Goal: Task Accomplishment & Management: Manage account settings

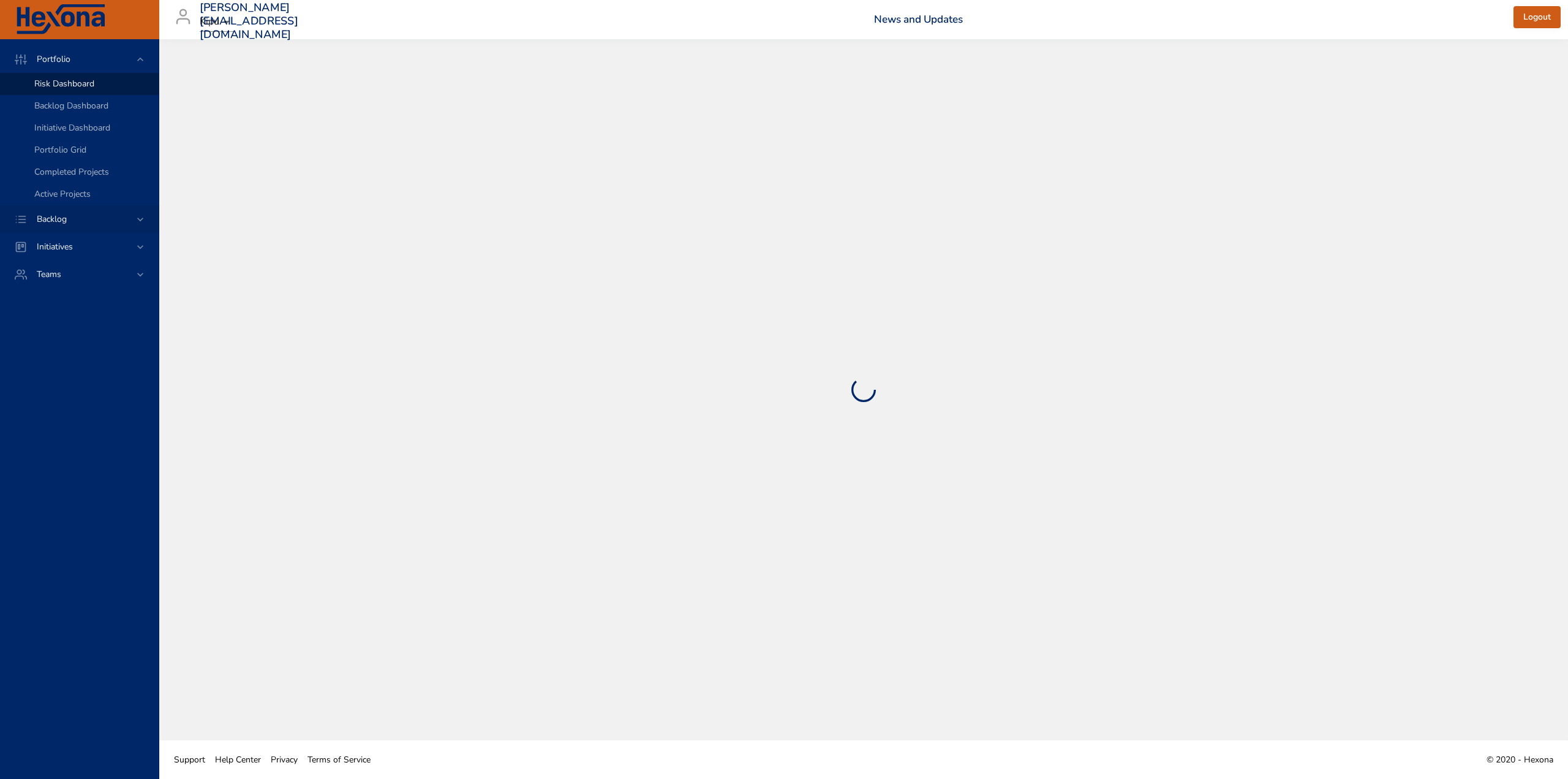
click at [98, 221] on div "Backlog" at bounding box center [80, 219] width 107 height 13
click at [122, 102] on link "Backlog Details" at bounding box center [79, 112] width 159 height 22
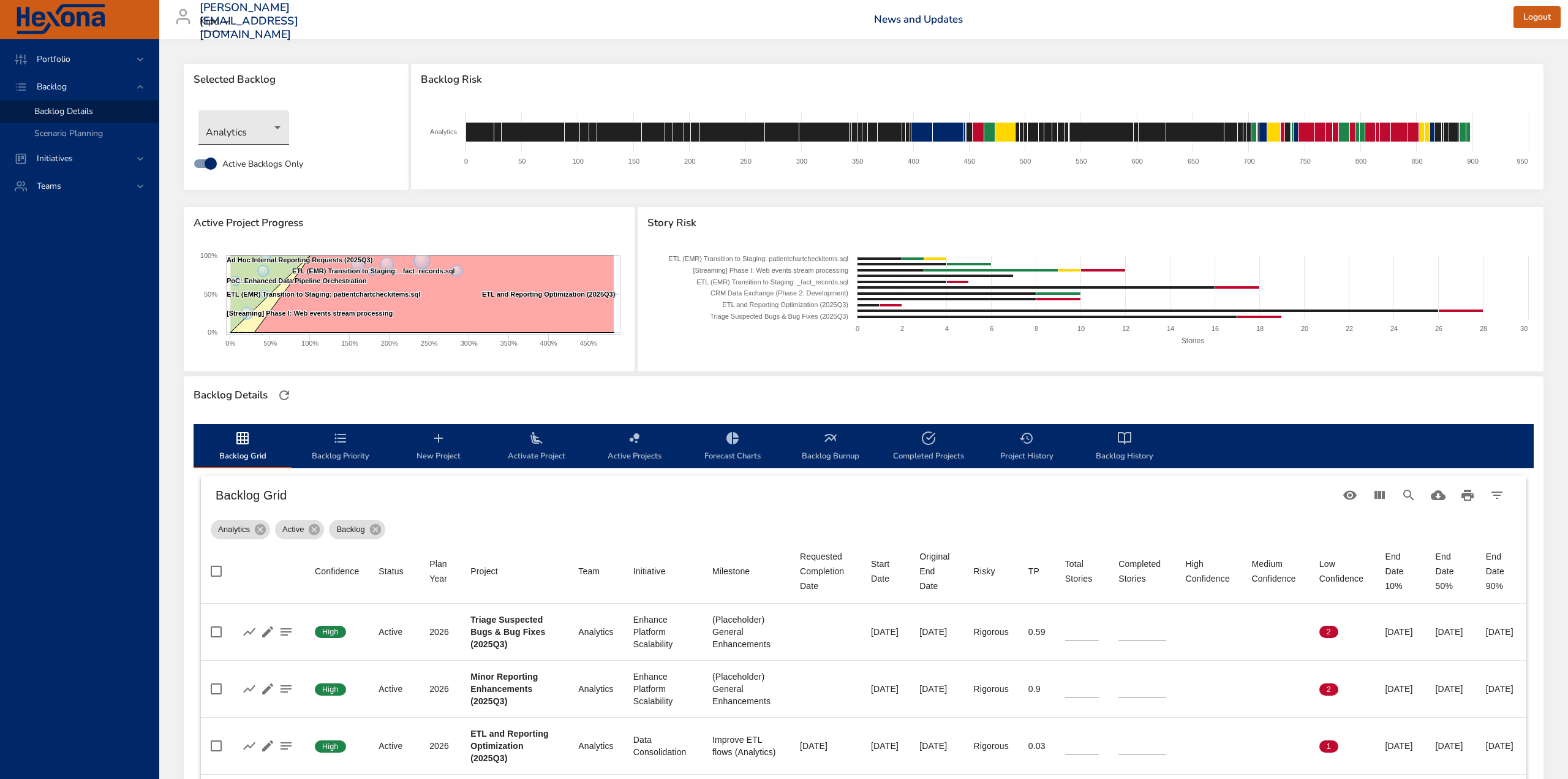
click at [275, 129] on body "Portfolio Backlog Backlog Details Scenario Planning Initiatives Teams caitlin.c…" at bounding box center [784, 390] width 1568 height 779
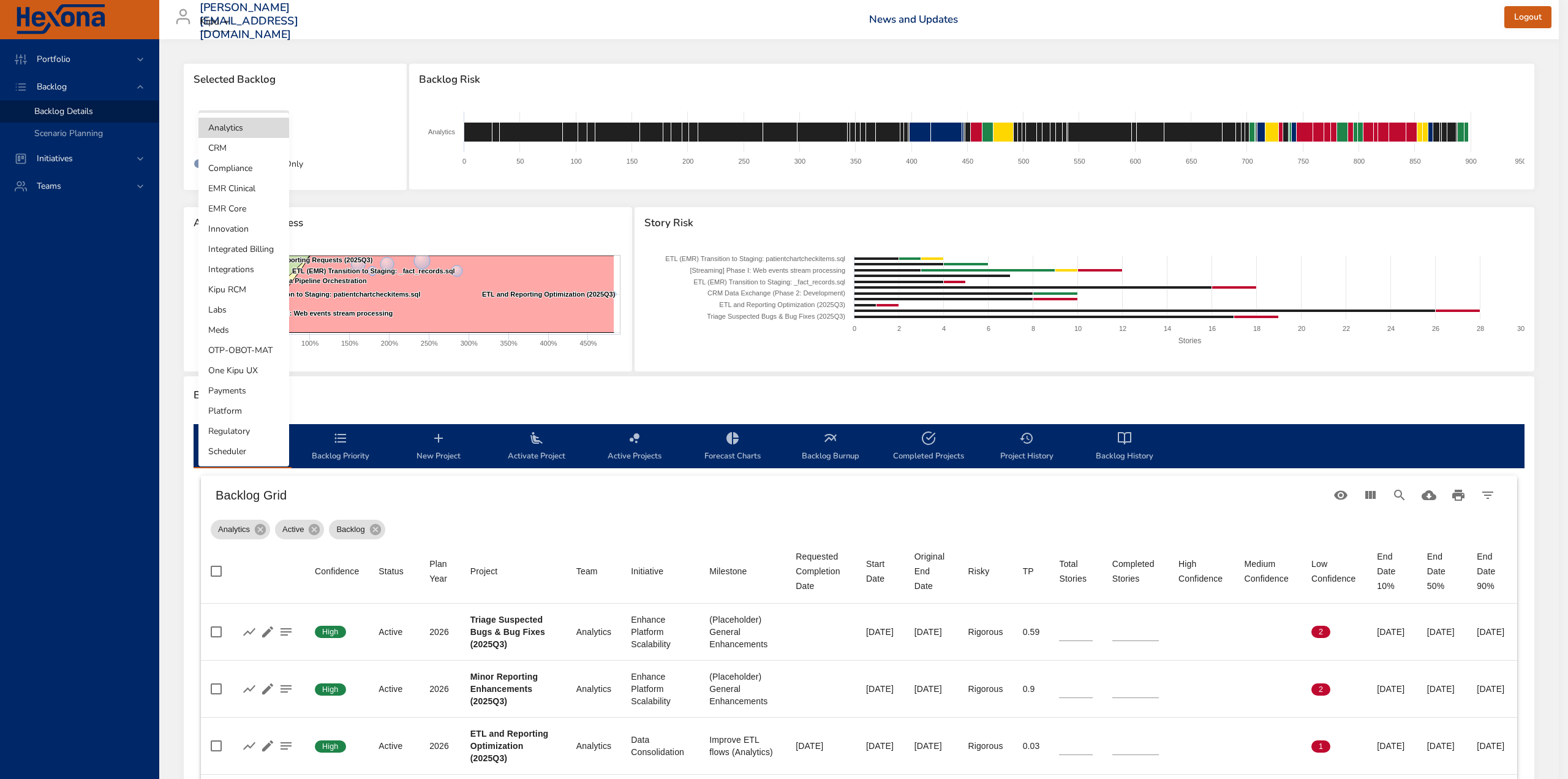
click at [272, 153] on li "CRM" at bounding box center [244, 148] width 91 height 20
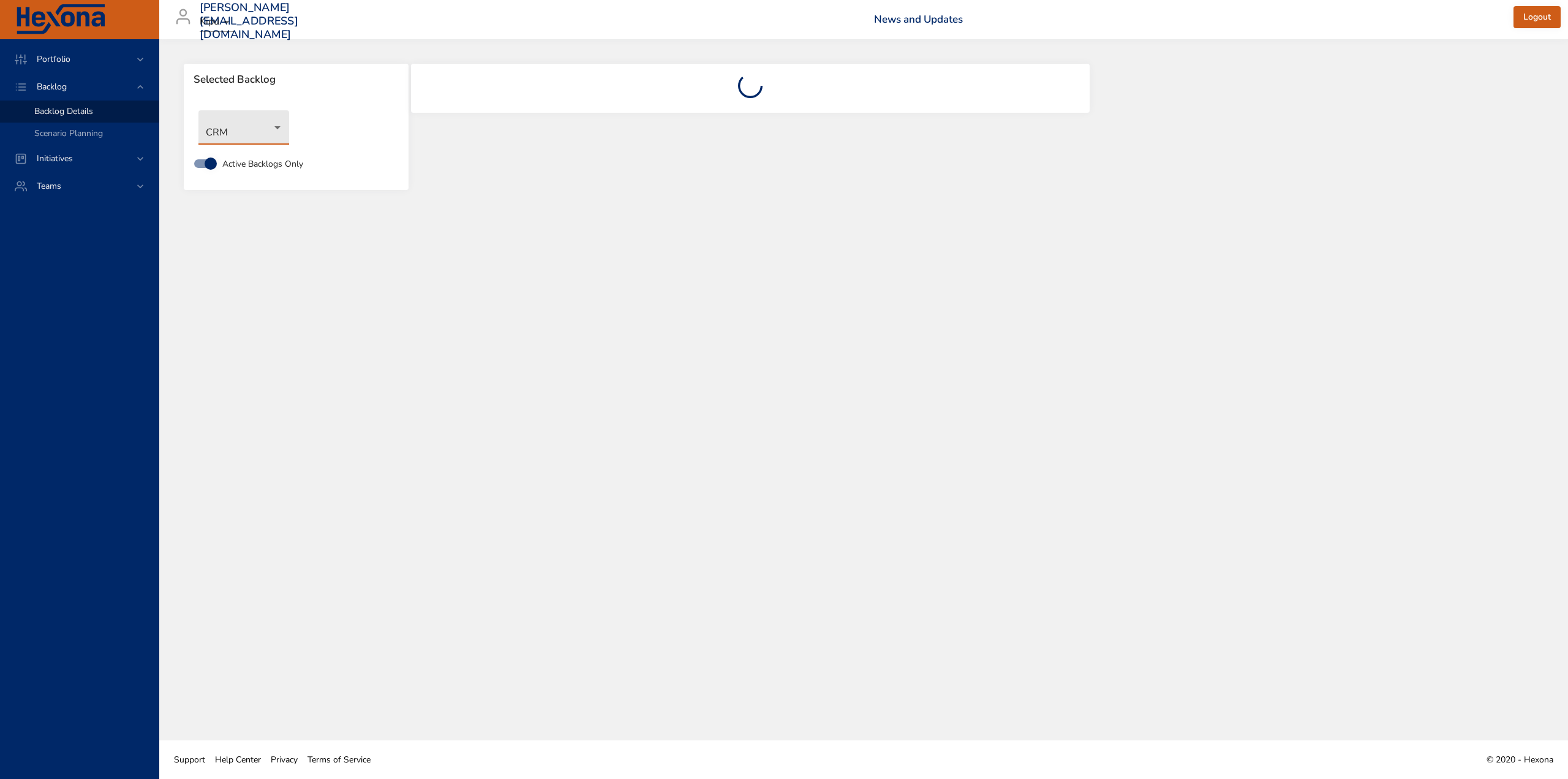
click at [601, 63] on div at bounding box center [750, 135] width 681 height 144
click at [280, 140] on body "Portfolio Backlog Backlog Details Scenario Planning Initiatives Teams [EMAIL_AD…" at bounding box center [784, 390] width 1568 height 779
click at [277, 150] on li "CRM" at bounding box center [244, 148] width 91 height 20
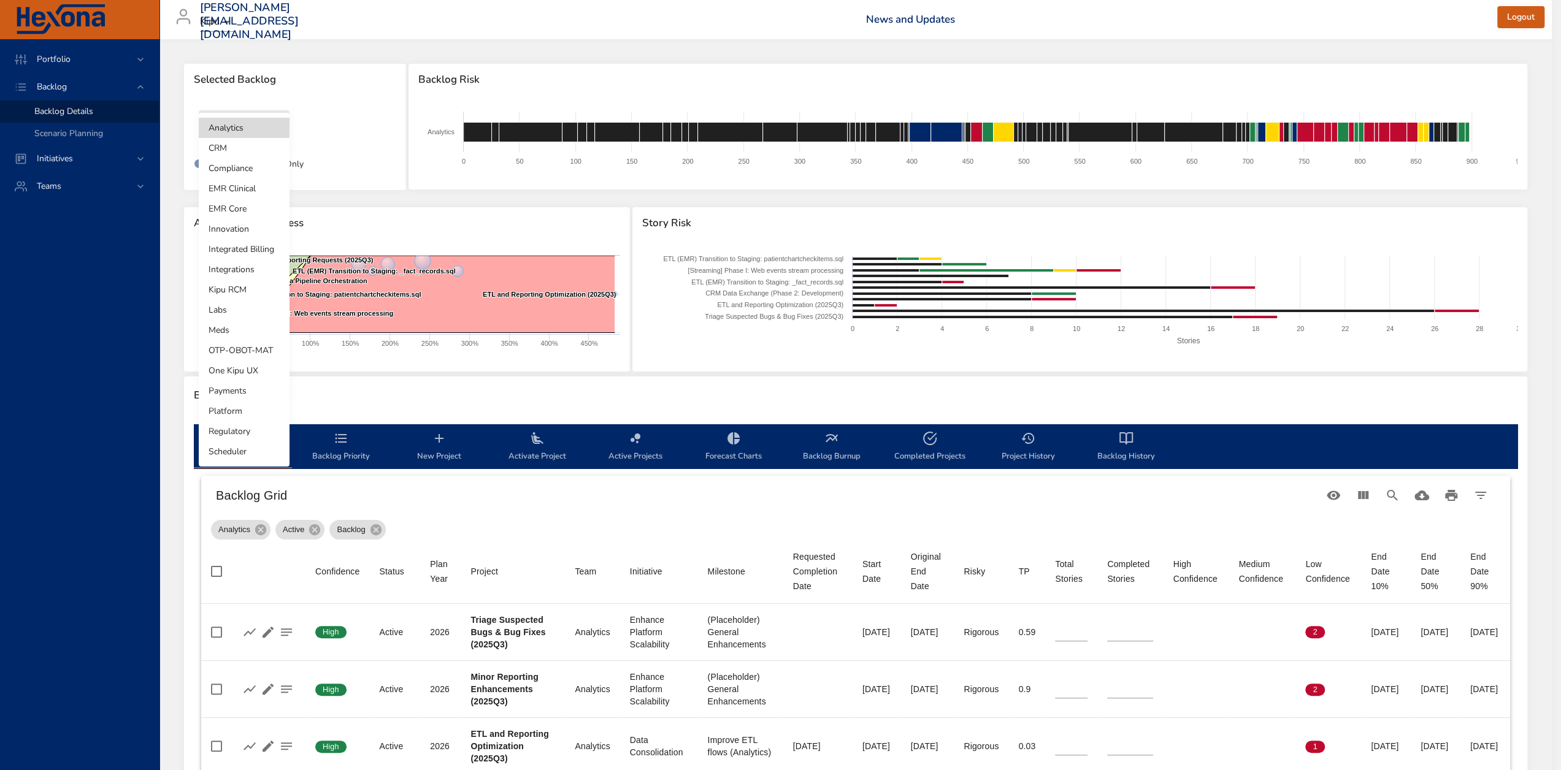
click at [255, 123] on body "Portfolio Backlog Backlog Details Scenario Planning Initiatives Teams [EMAIL_AD…" at bounding box center [780, 385] width 1561 height 770
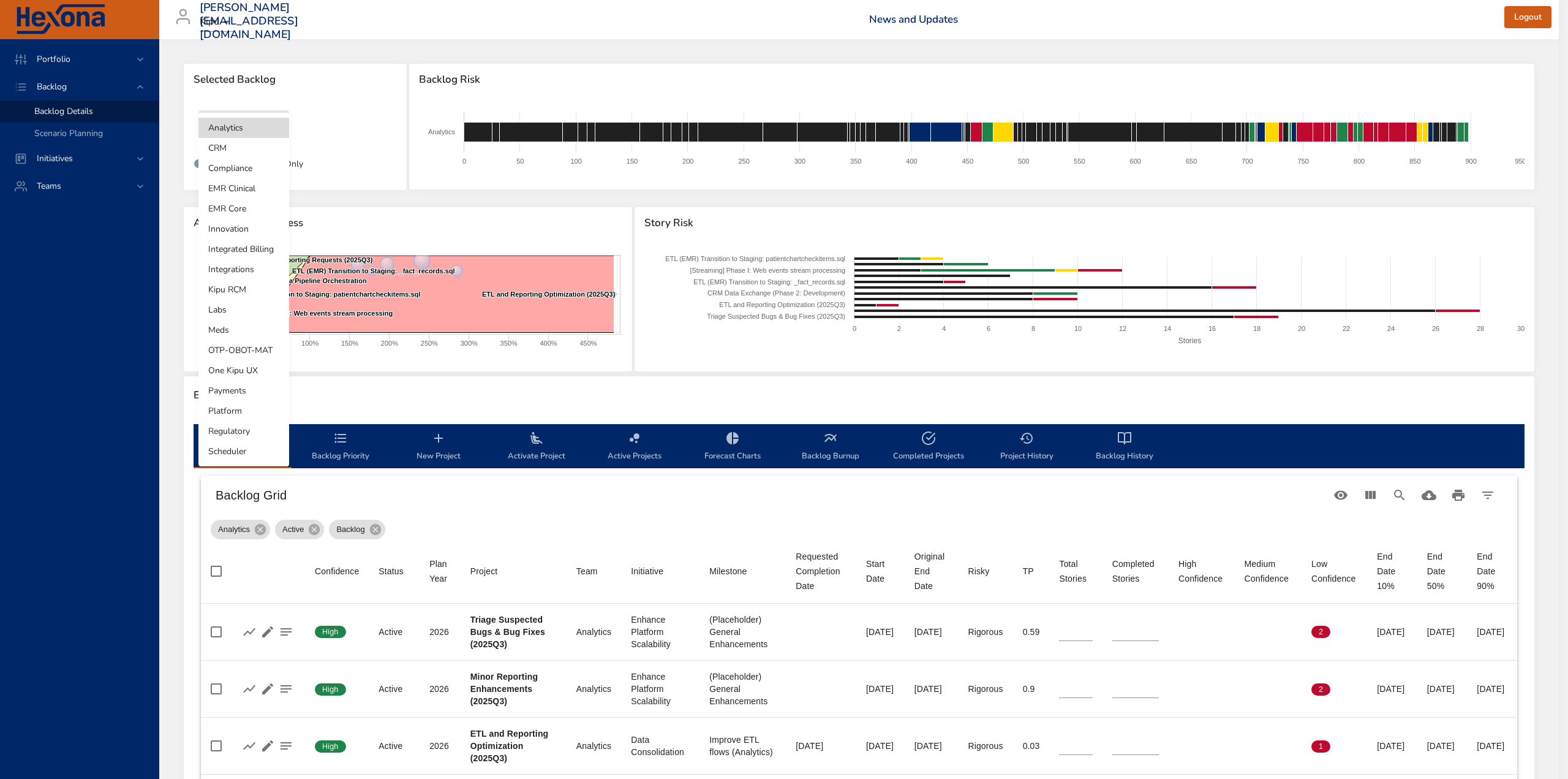
click at [246, 145] on li "CRM" at bounding box center [244, 148] width 91 height 20
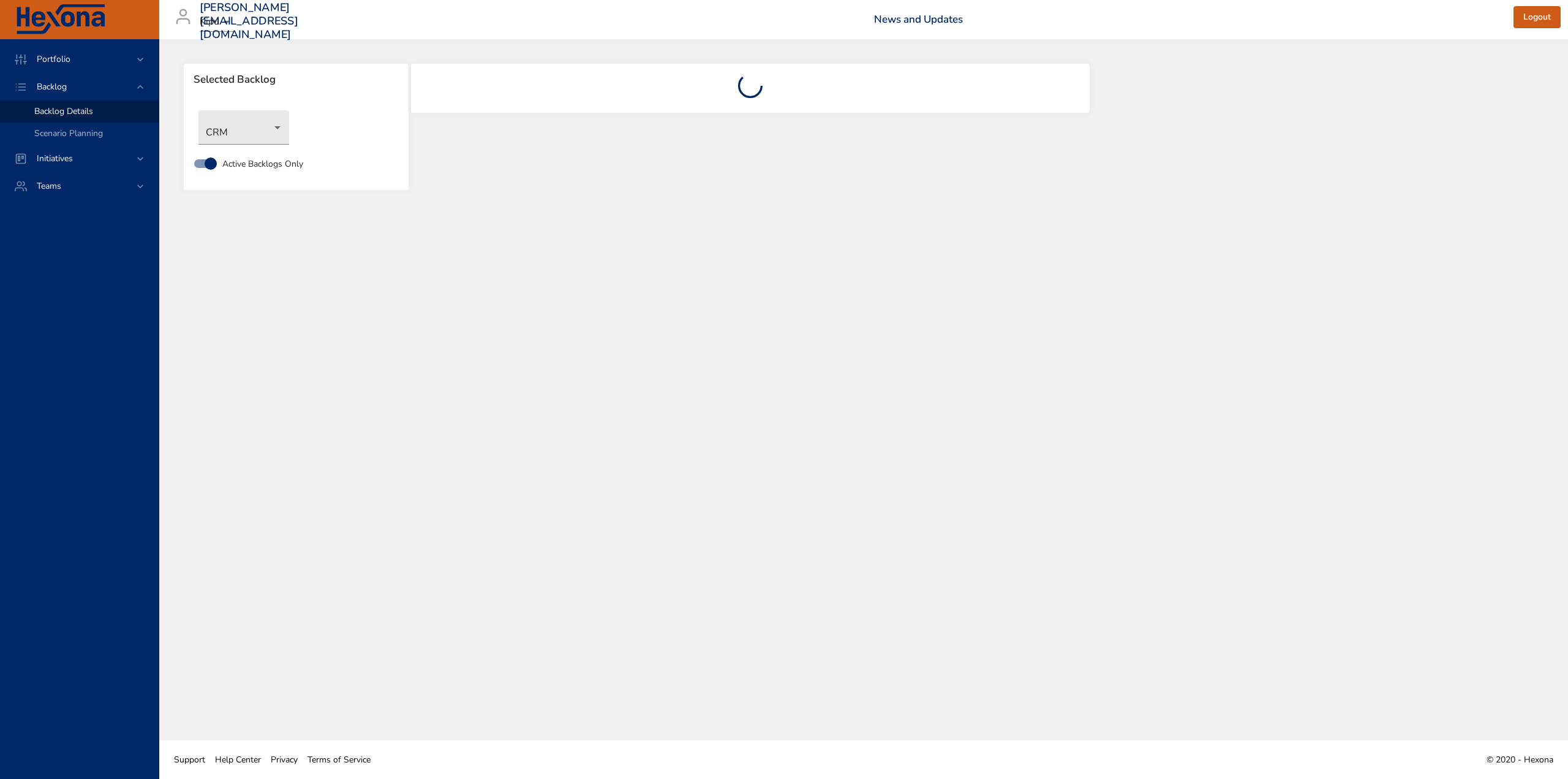
drag, startPoint x: 604, startPoint y: 187, endPoint x: 599, endPoint y: 182, distance: 7.1
click at [605, 186] on div at bounding box center [750, 135] width 681 height 144
click at [859, 264] on div "Selected Backlog CRM Active Backlogs Only" at bounding box center [863, 390] width 1409 height 701
click at [861, 260] on div "Selected Backlog CRM Active Backlogs Only" at bounding box center [863, 390] width 1409 height 701
click at [277, 122] on body "Portfolio Backlog Backlog Details Scenario Planning Initiatives Teams caitlin.c…" at bounding box center [784, 390] width 1568 height 779
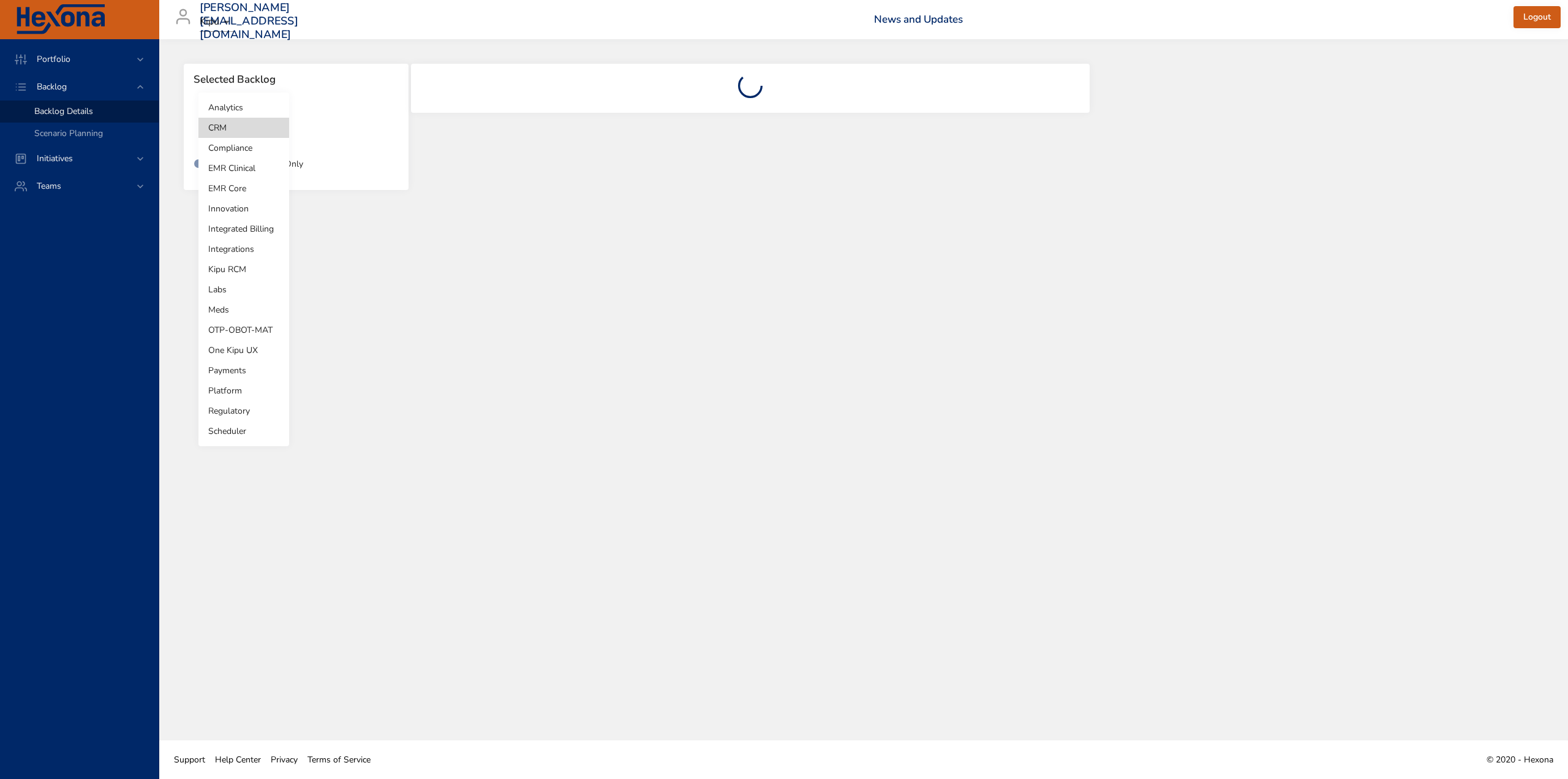
click at [238, 148] on li "Compliance" at bounding box center [244, 148] width 91 height 20
click at [265, 115] on body "Portfolio Backlog Backlog Details Scenario Planning Initiatives Teams caitlin.c…" at bounding box center [784, 390] width 1568 height 779
click at [256, 93] on li "Analytics" at bounding box center [244, 87] width 91 height 20
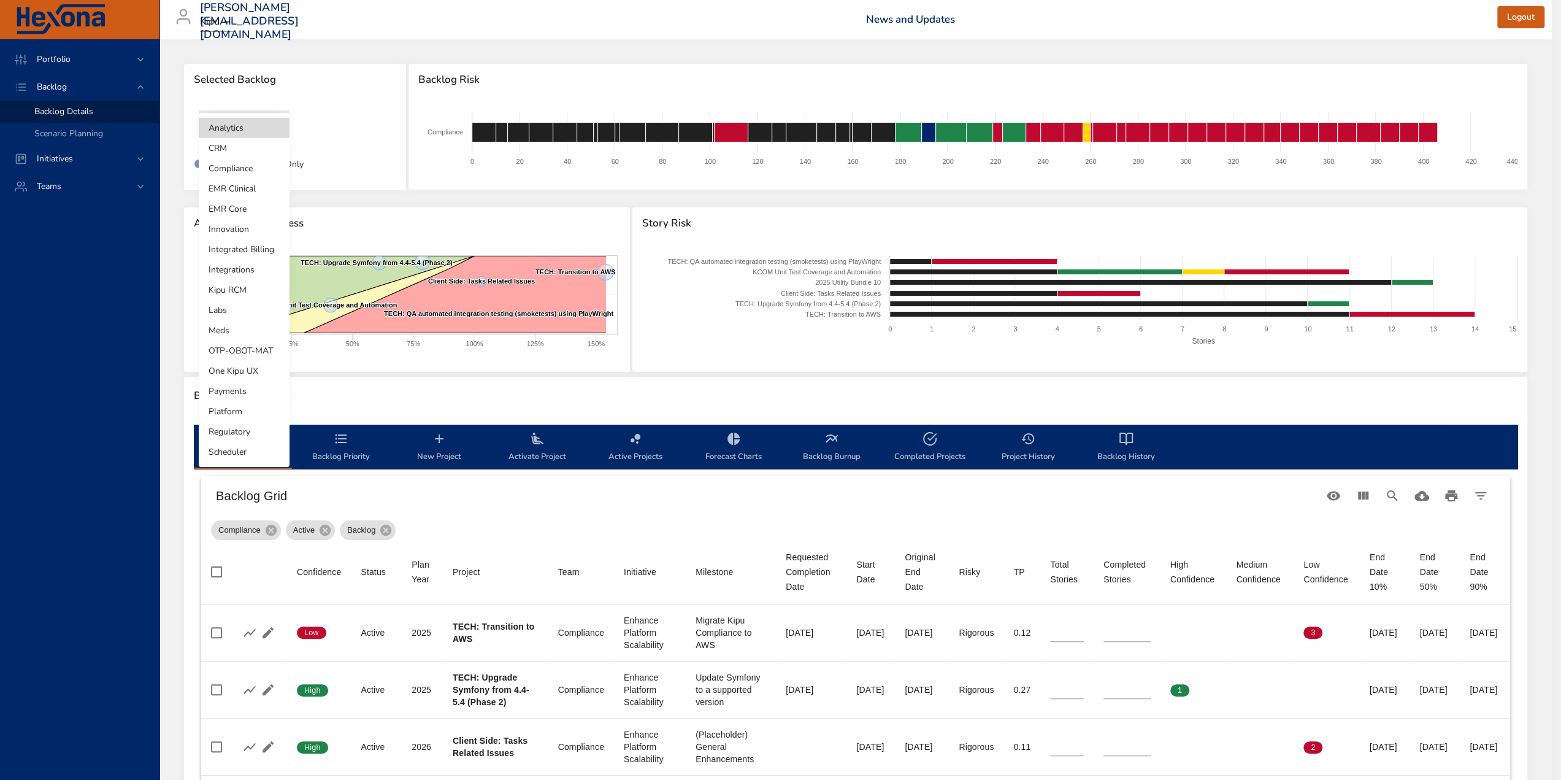
click at [267, 117] on body "Portfolio Backlog Backlog Details Scenario Planning Initiatives Teams caitlin.c…" at bounding box center [780, 390] width 1561 height 780
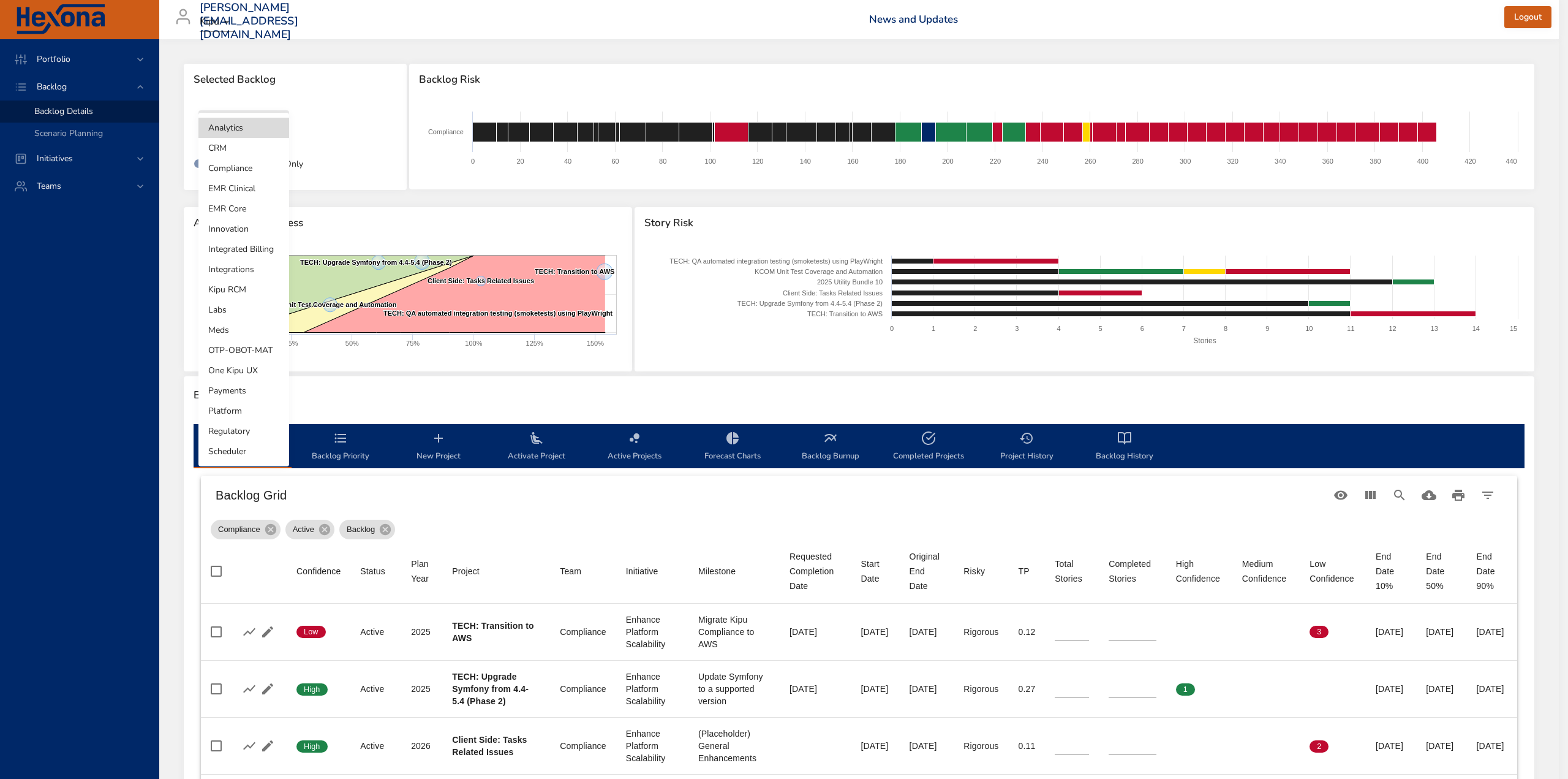
click at [267, 145] on li "CRM" at bounding box center [244, 148] width 91 height 20
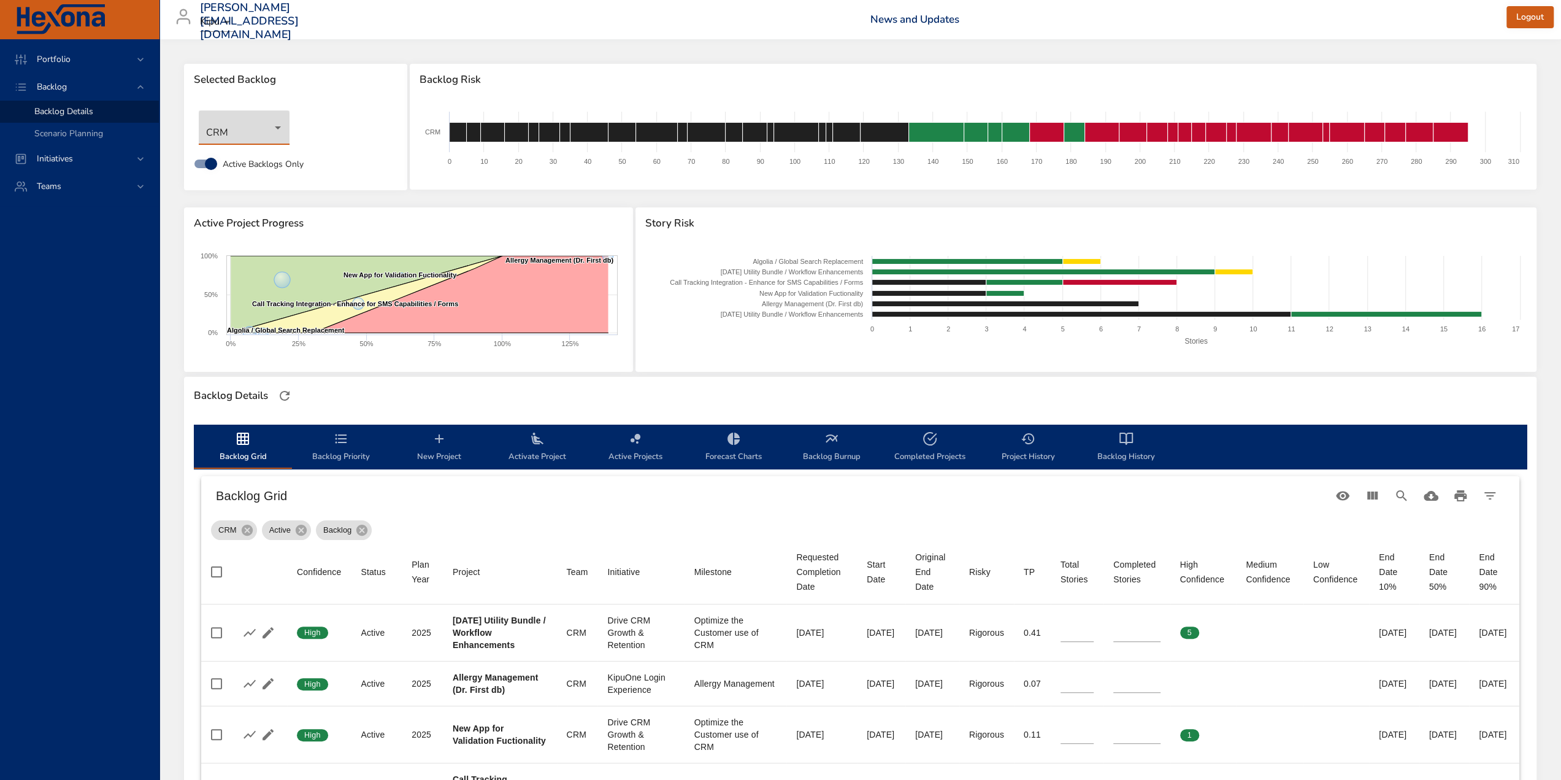
scroll to position [61, 0]
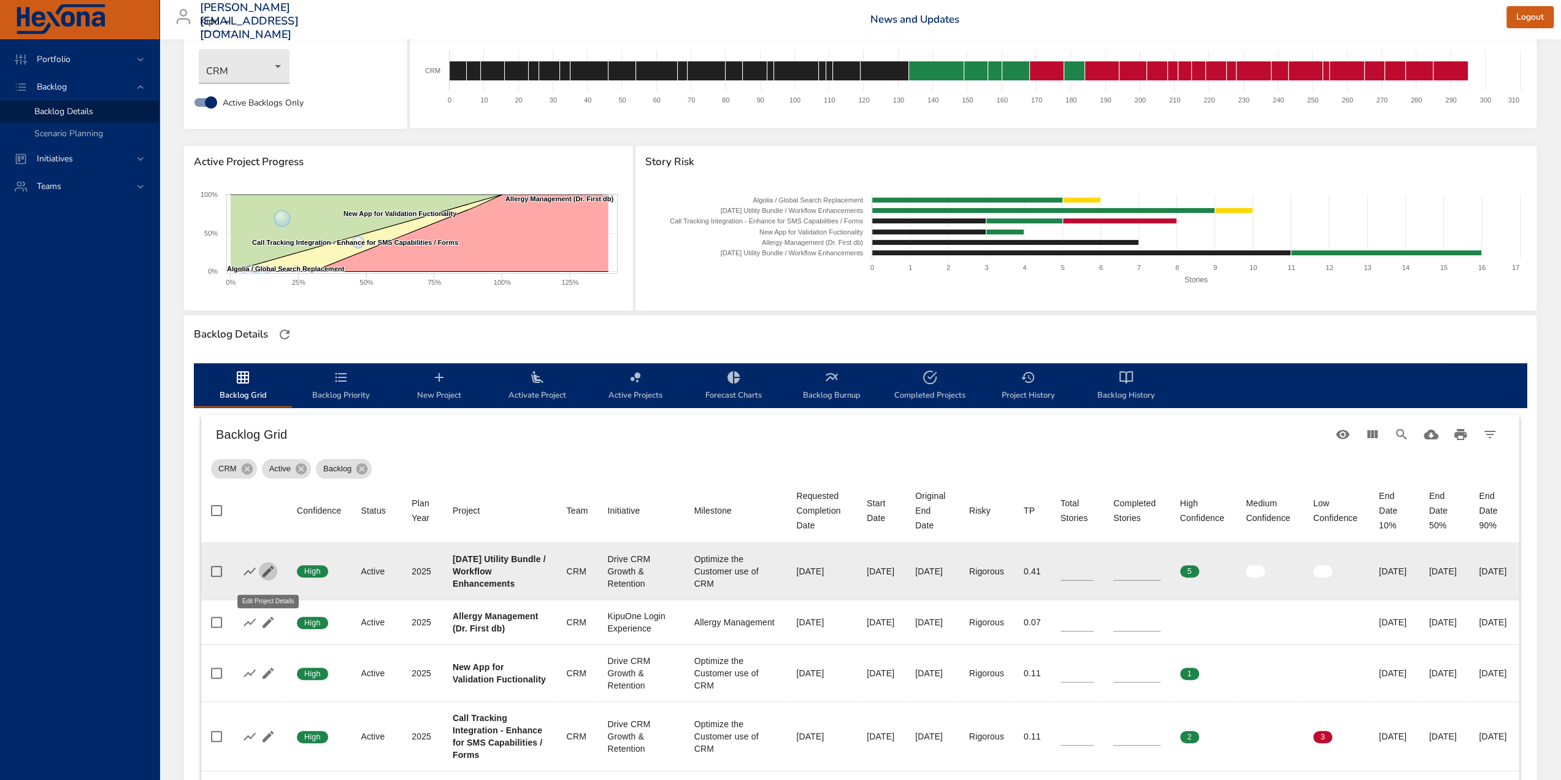
click at [271, 577] on icon "button" at bounding box center [268, 571] width 15 height 15
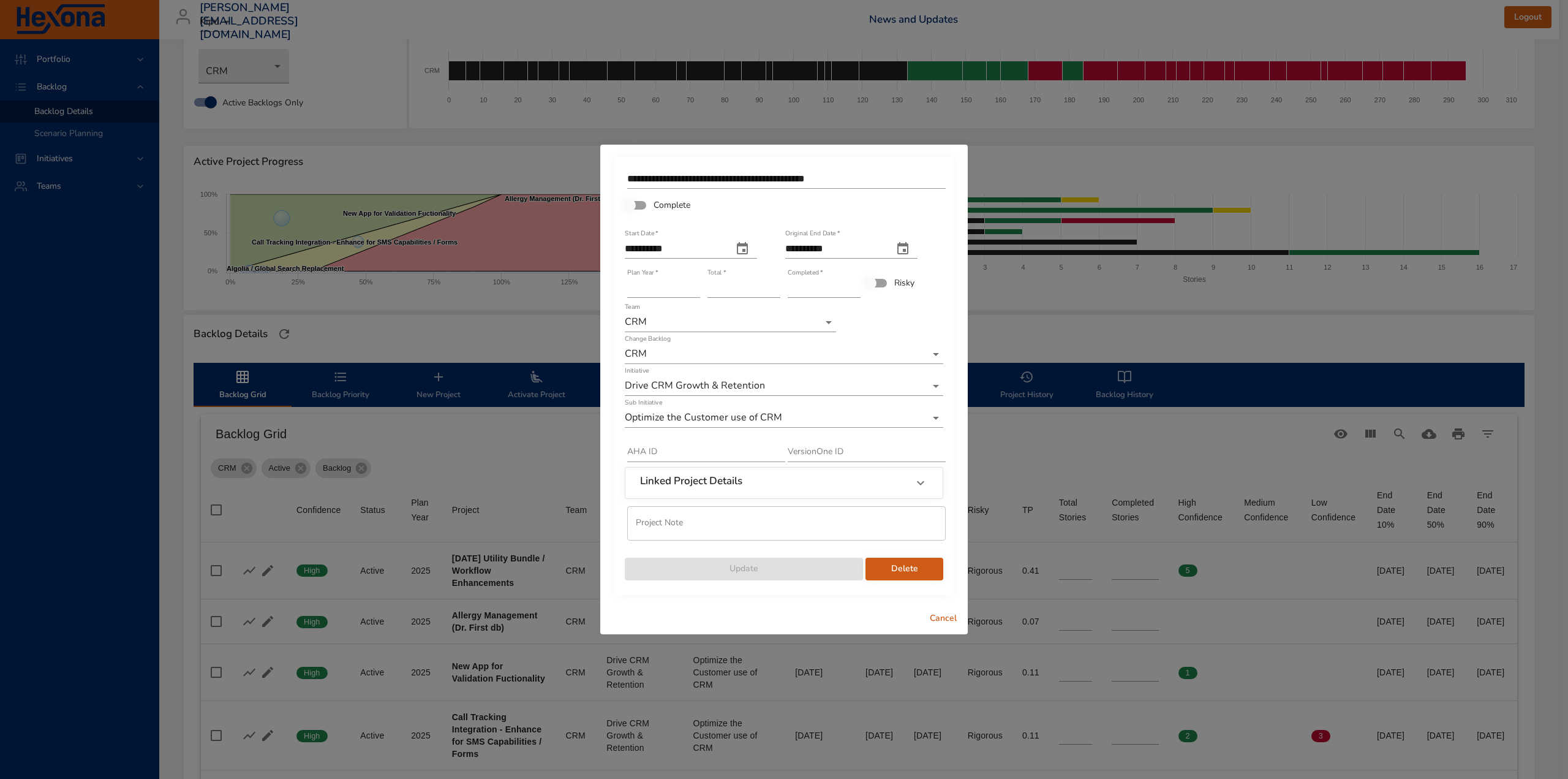
click at [854, 282] on input "**" at bounding box center [824, 288] width 73 height 20
type input "**"
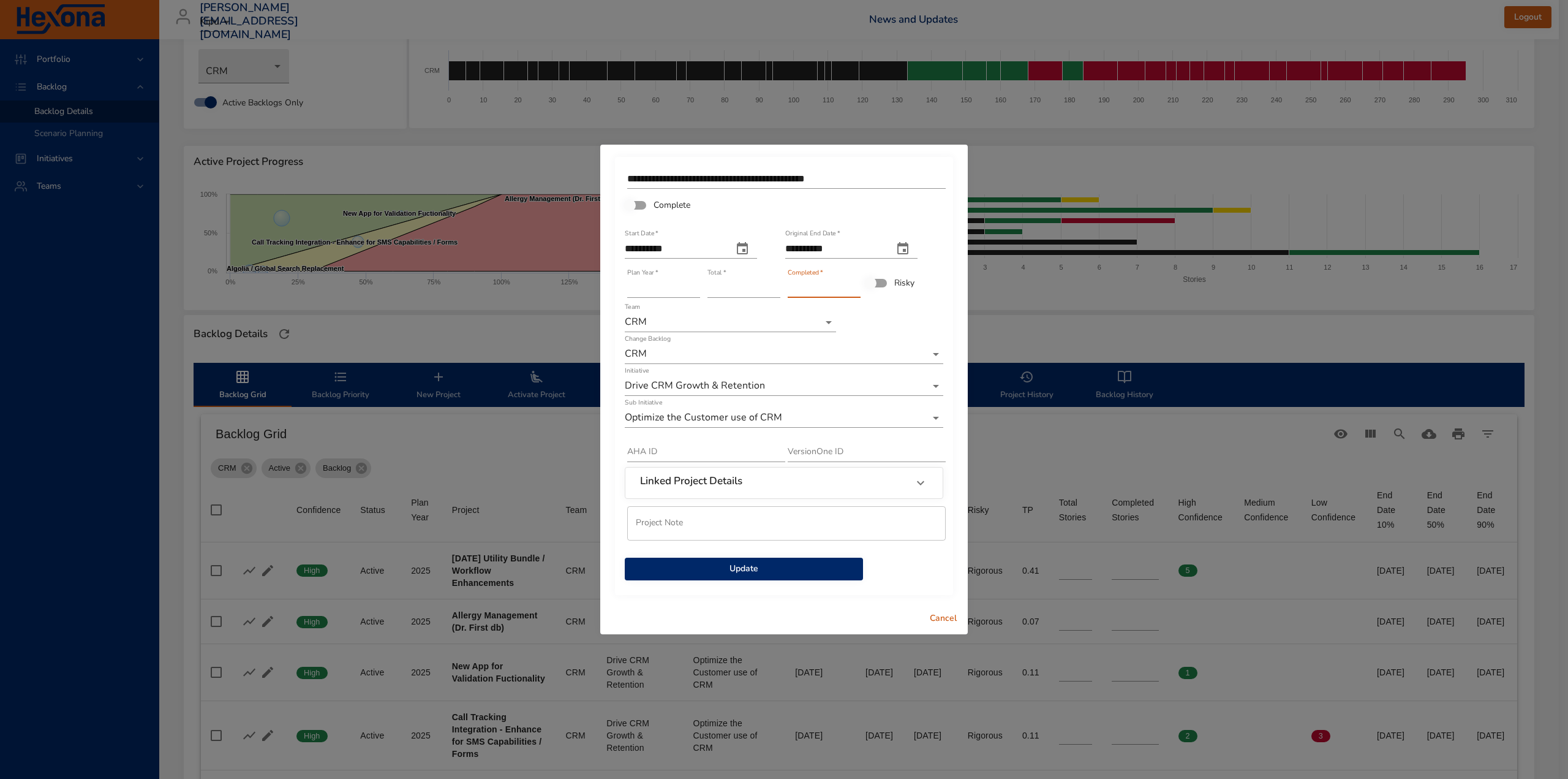
click at [854, 282] on input "**" at bounding box center [824, 288] width 73 height 20
click at [667, 202] on span "Complete" at bounding box center [671, 205] width 37 height 13
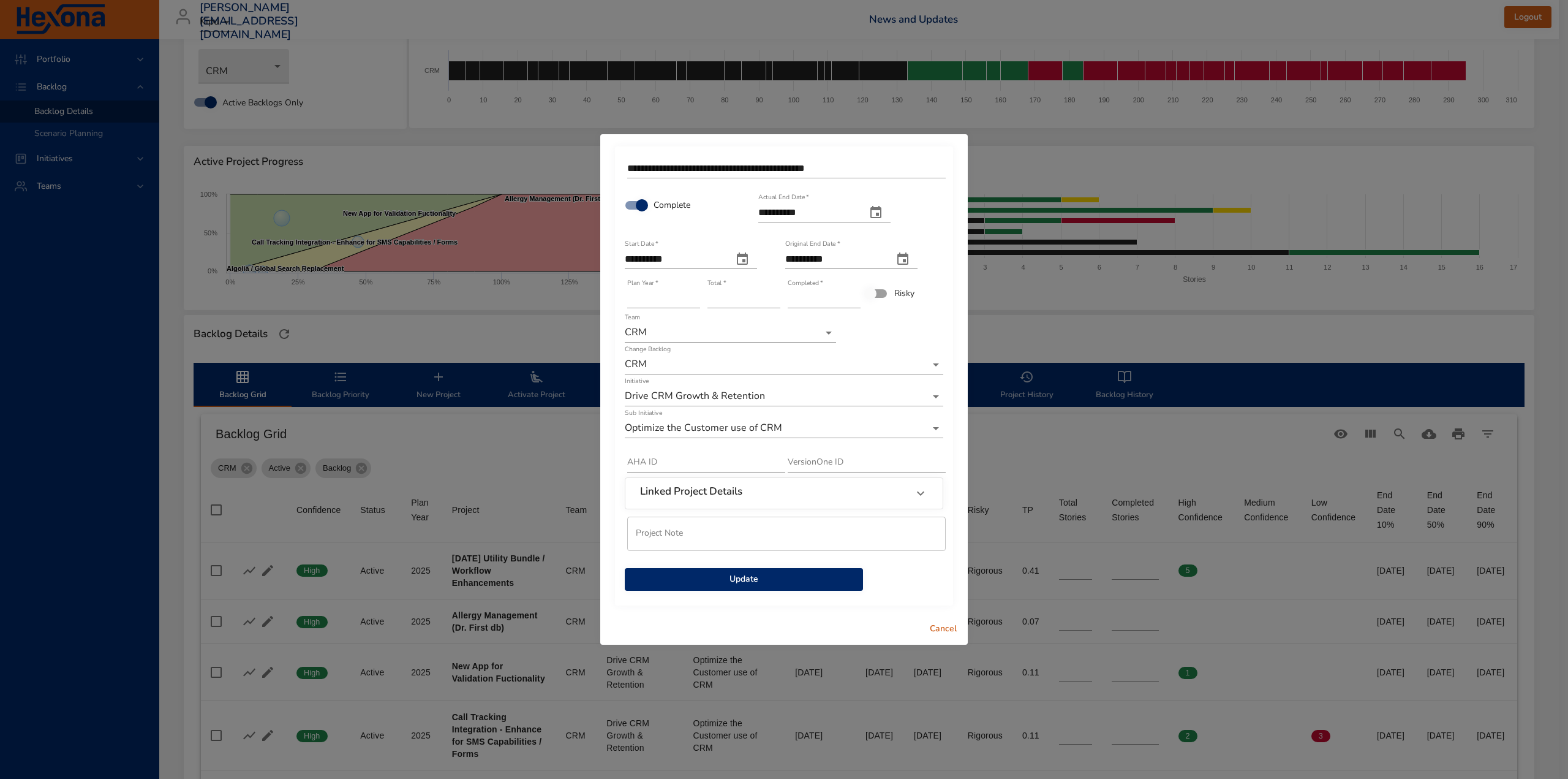
click at [771, 580] on span "Update" at bounding box center [743, 578] width 219 height 15
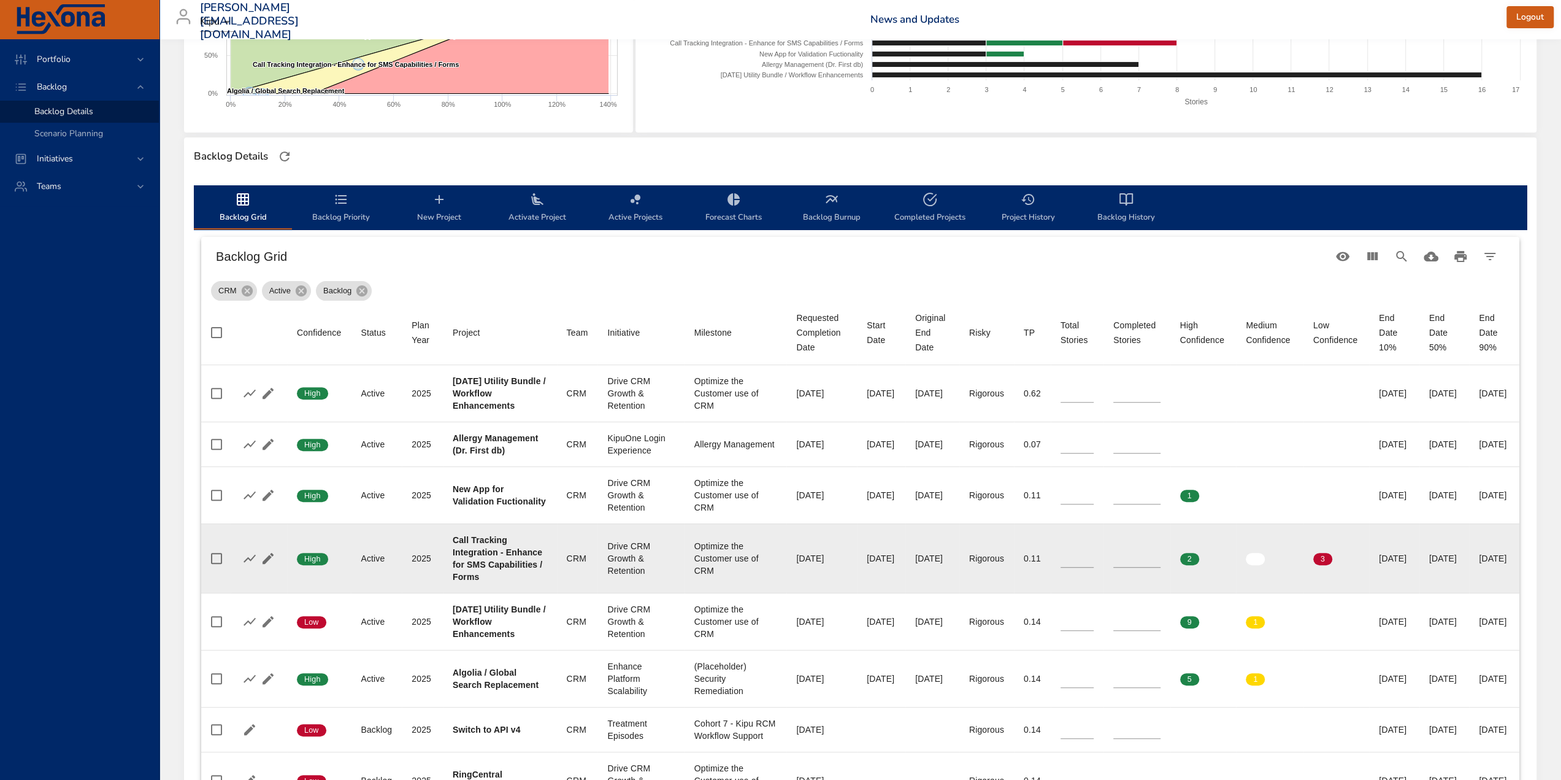
scroll to position [245, 0]
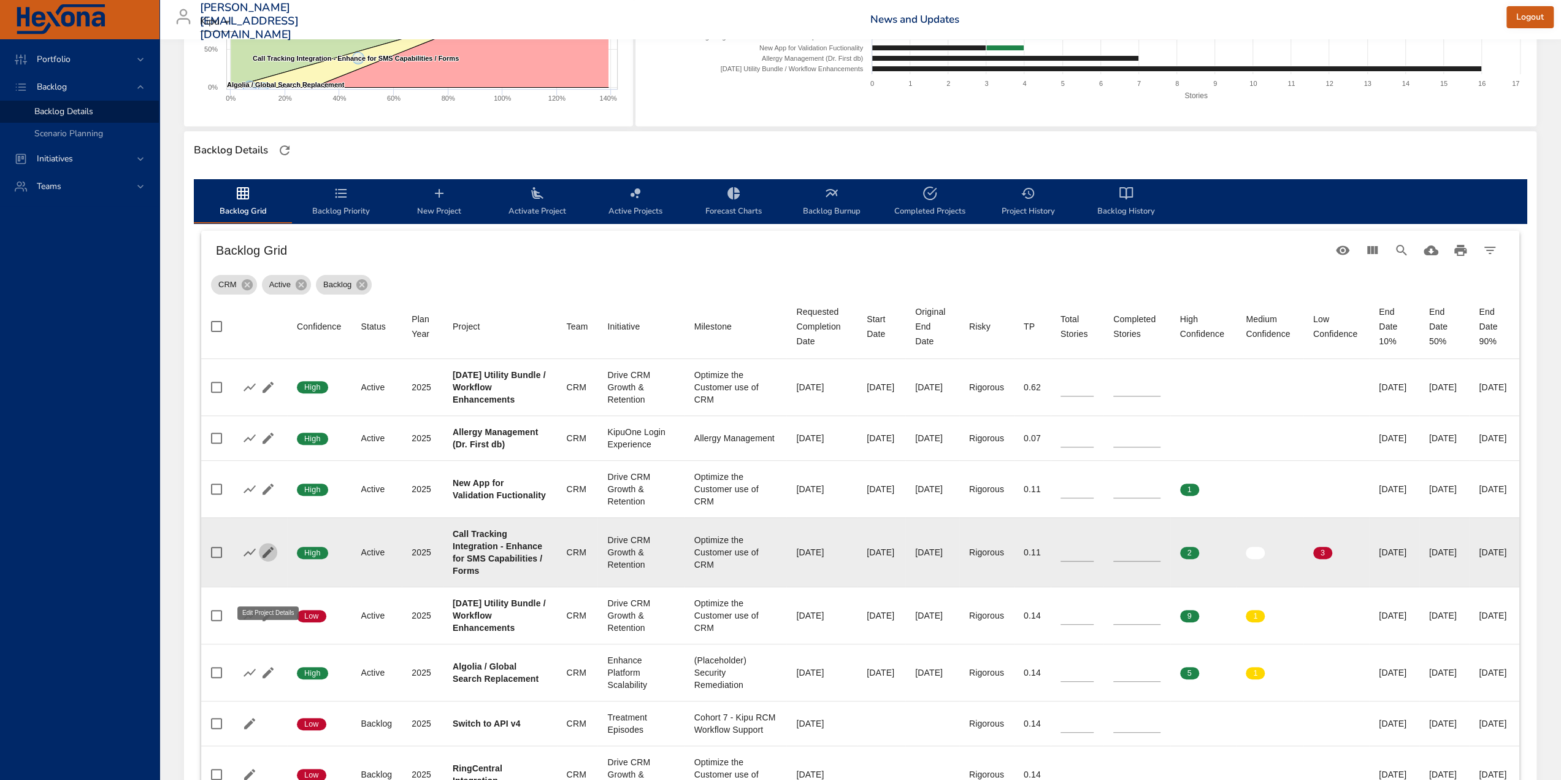
click at [262, 559] on icon "button" at bounding box center [268, 552] width 15 height 15
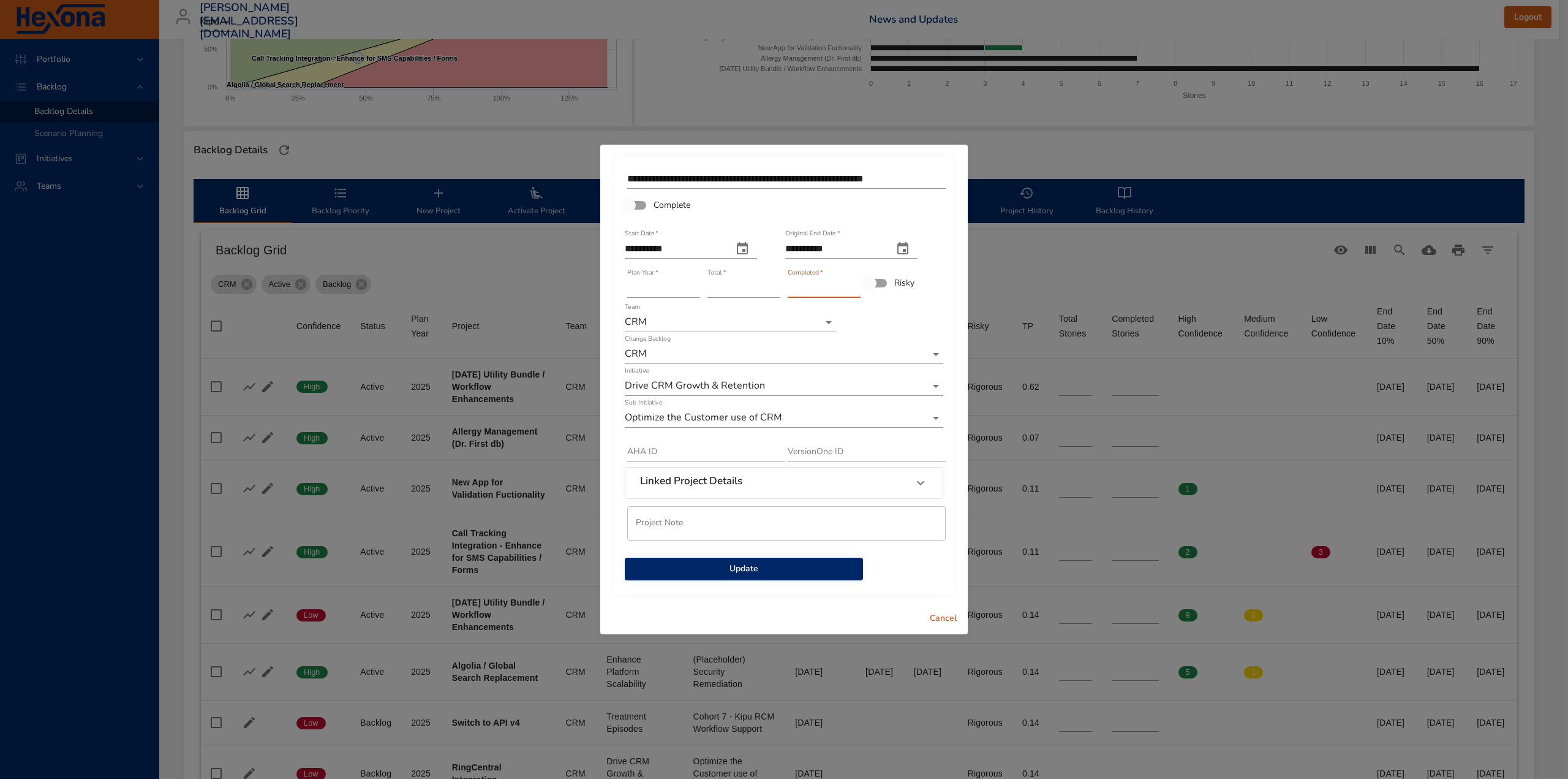
type input "*"
click at [852, 285] on input "*" at bounding box center [824, 288] width 73 height 20
click at [791, 568] on span "Update" at bounding box center [743, 568] width 219 height 15
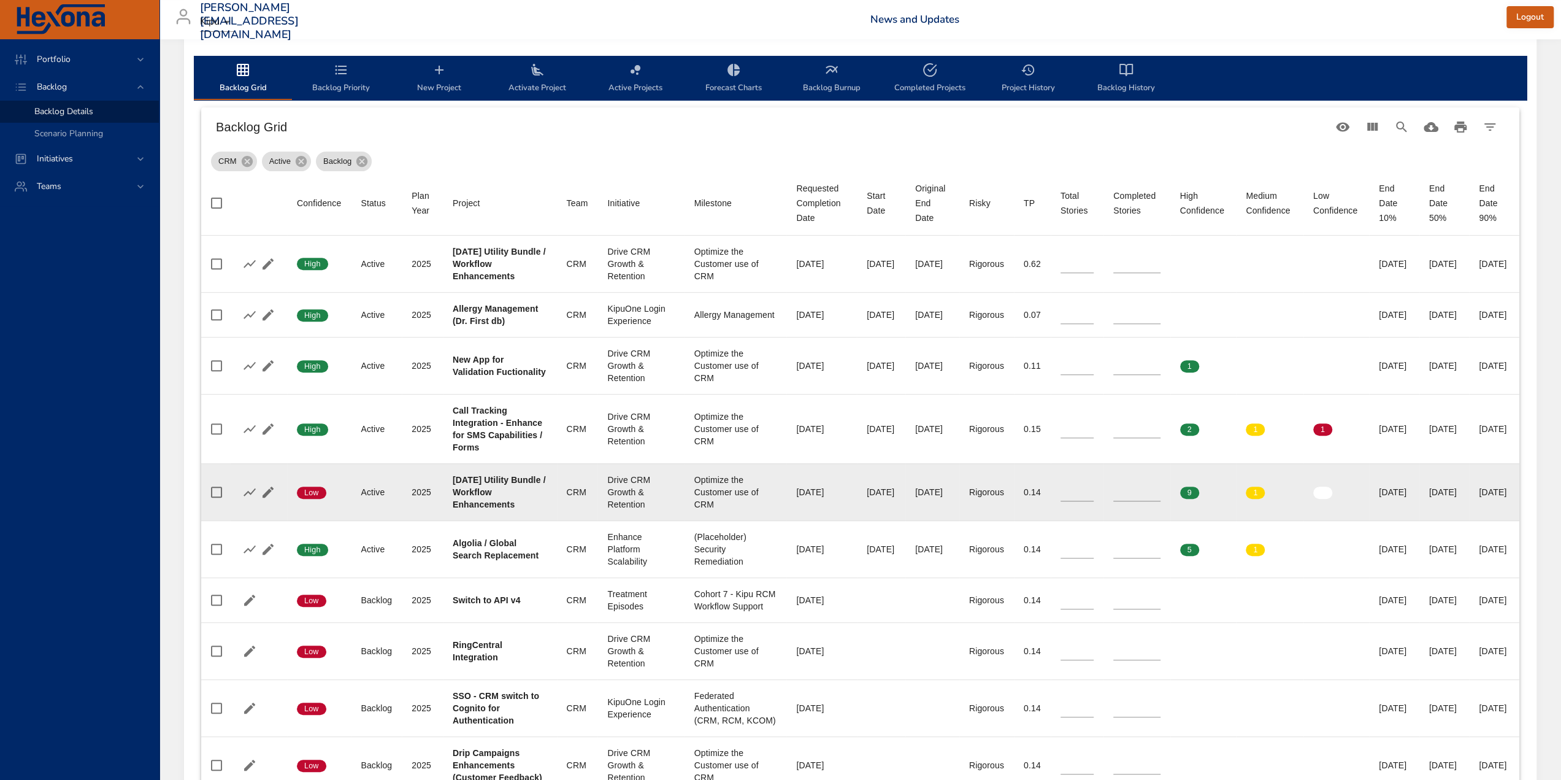
scroll to position [368, 0]
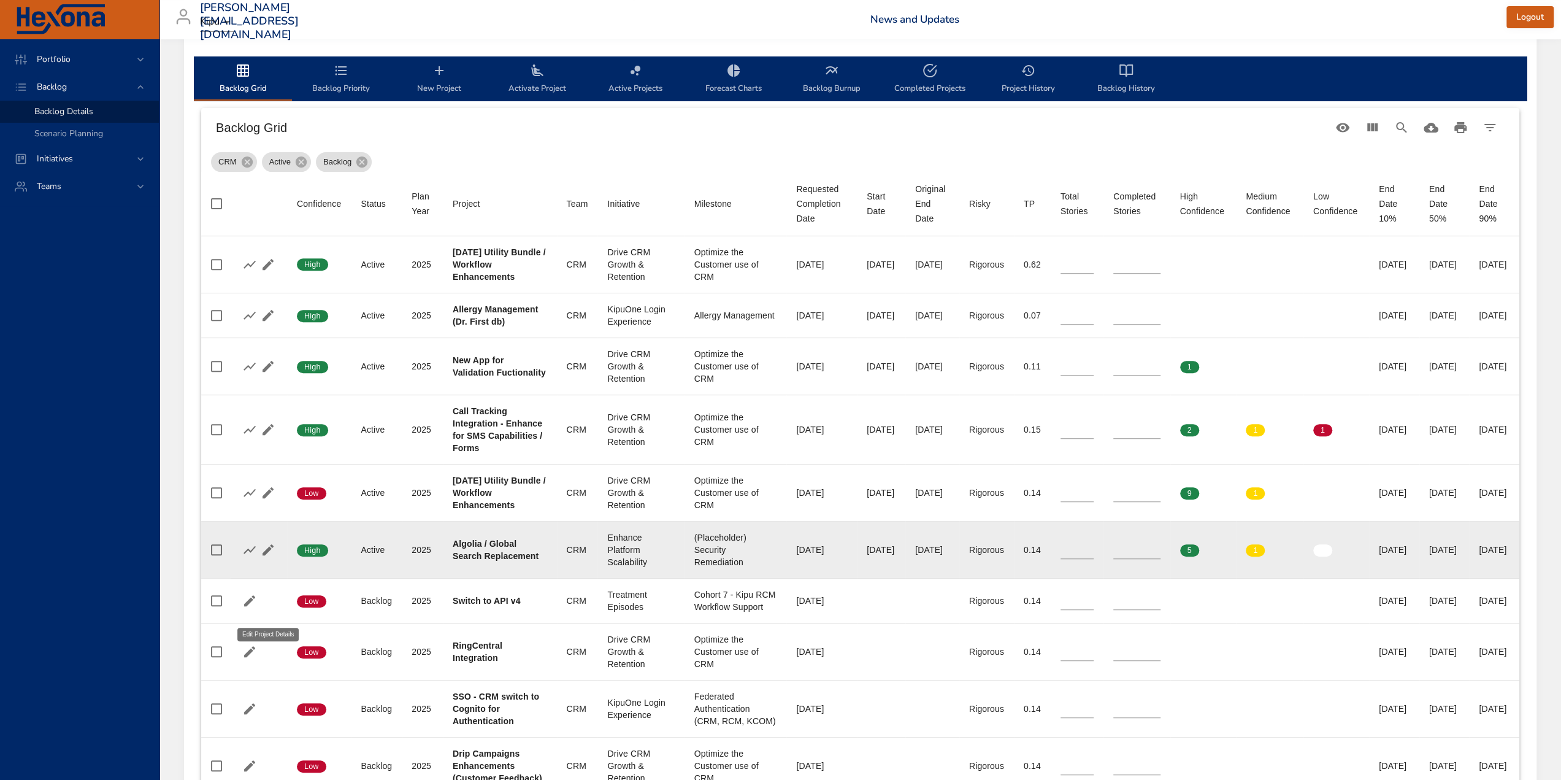
click at [266, 557] on icon "button" at bounding box center [268, 549] width 15 height 15
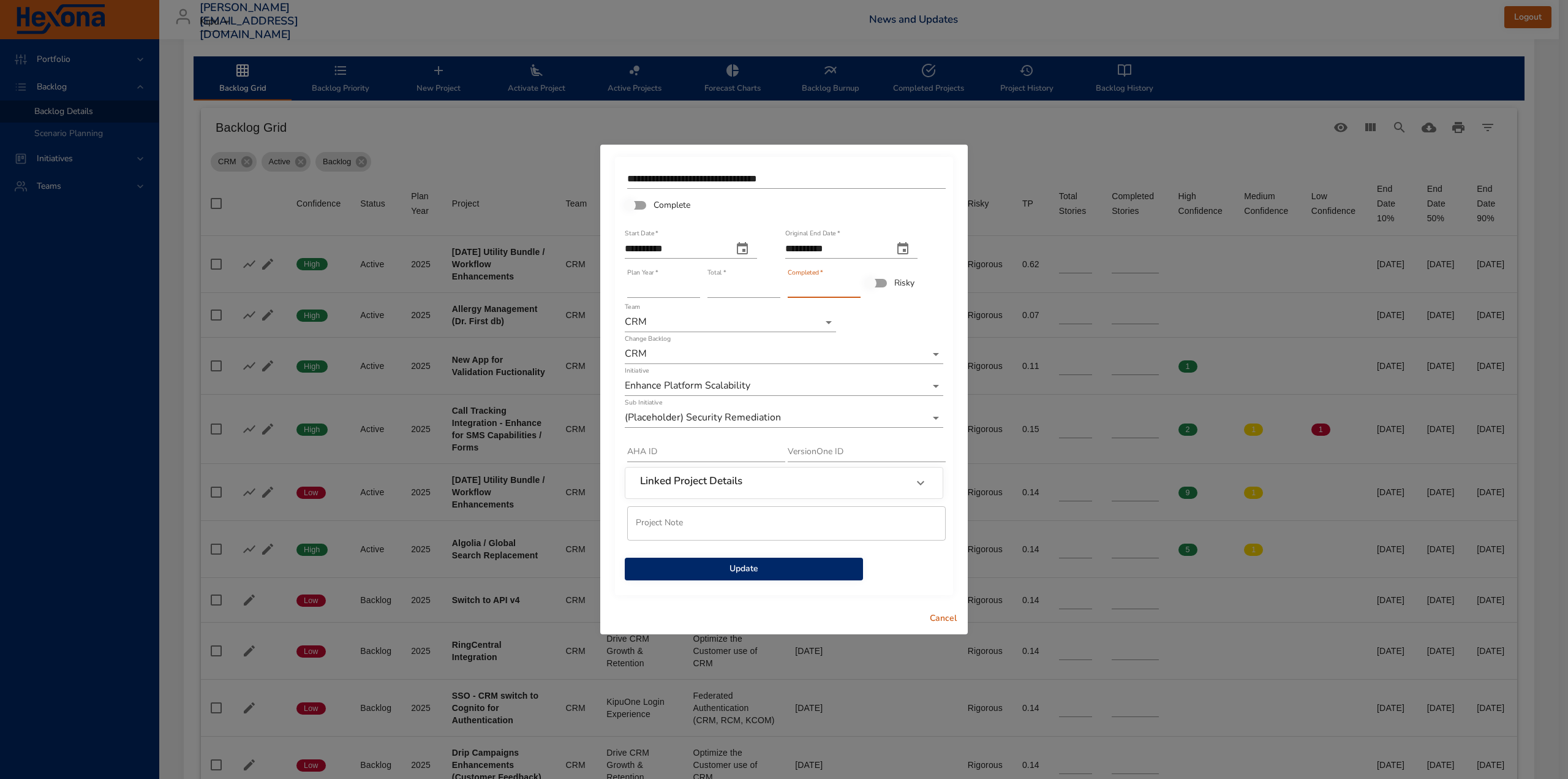
type input "*"
click at [856, 285] on input "*" at bounding box center [824, 288] width 73 height 20
click at [803, 575] on span "Update" at bounding box center [743, 568] width 219 height 15
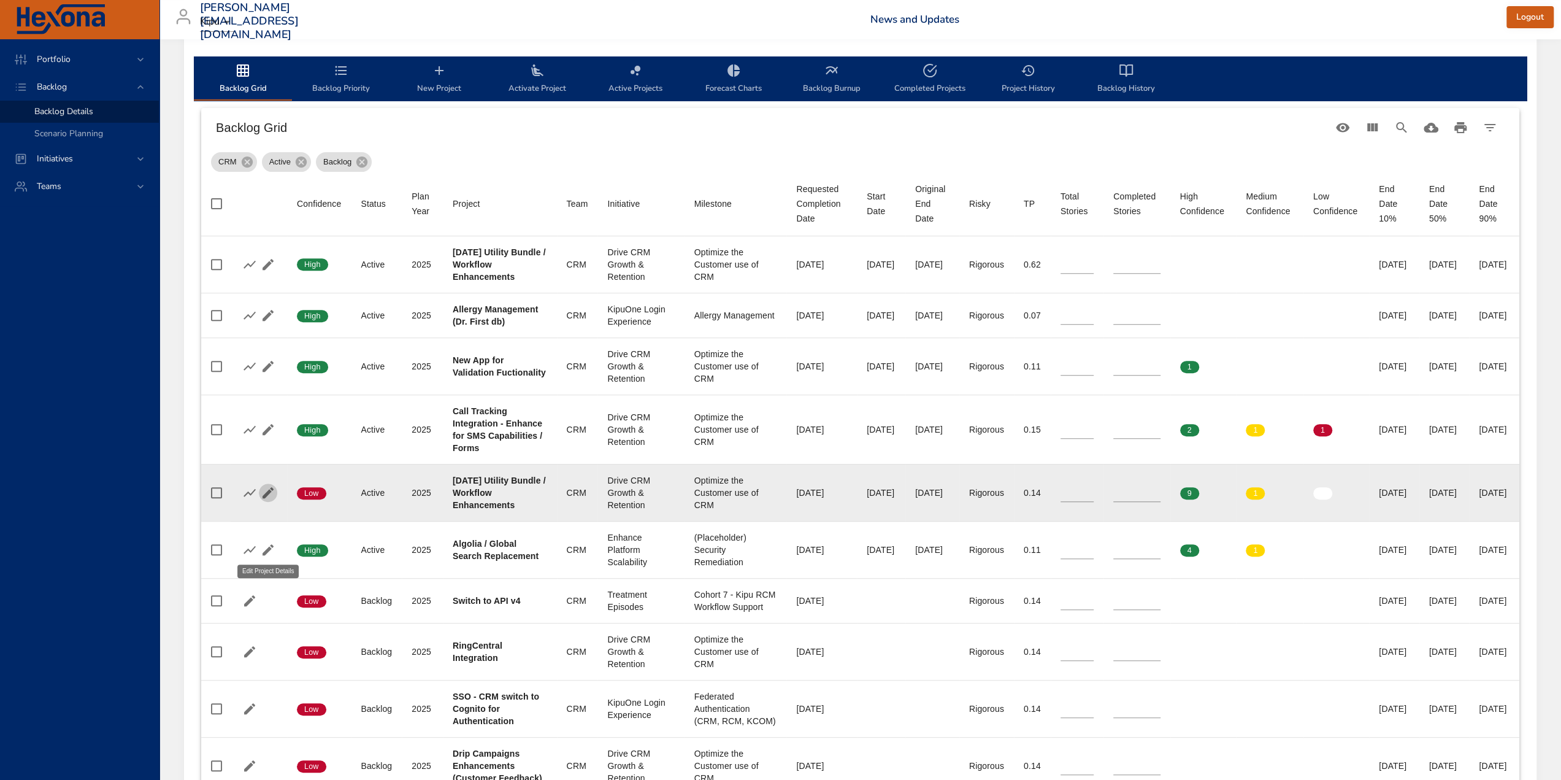
click at [267, 498] on icon "button" at bounding box center [267, 492] width 11 height 11
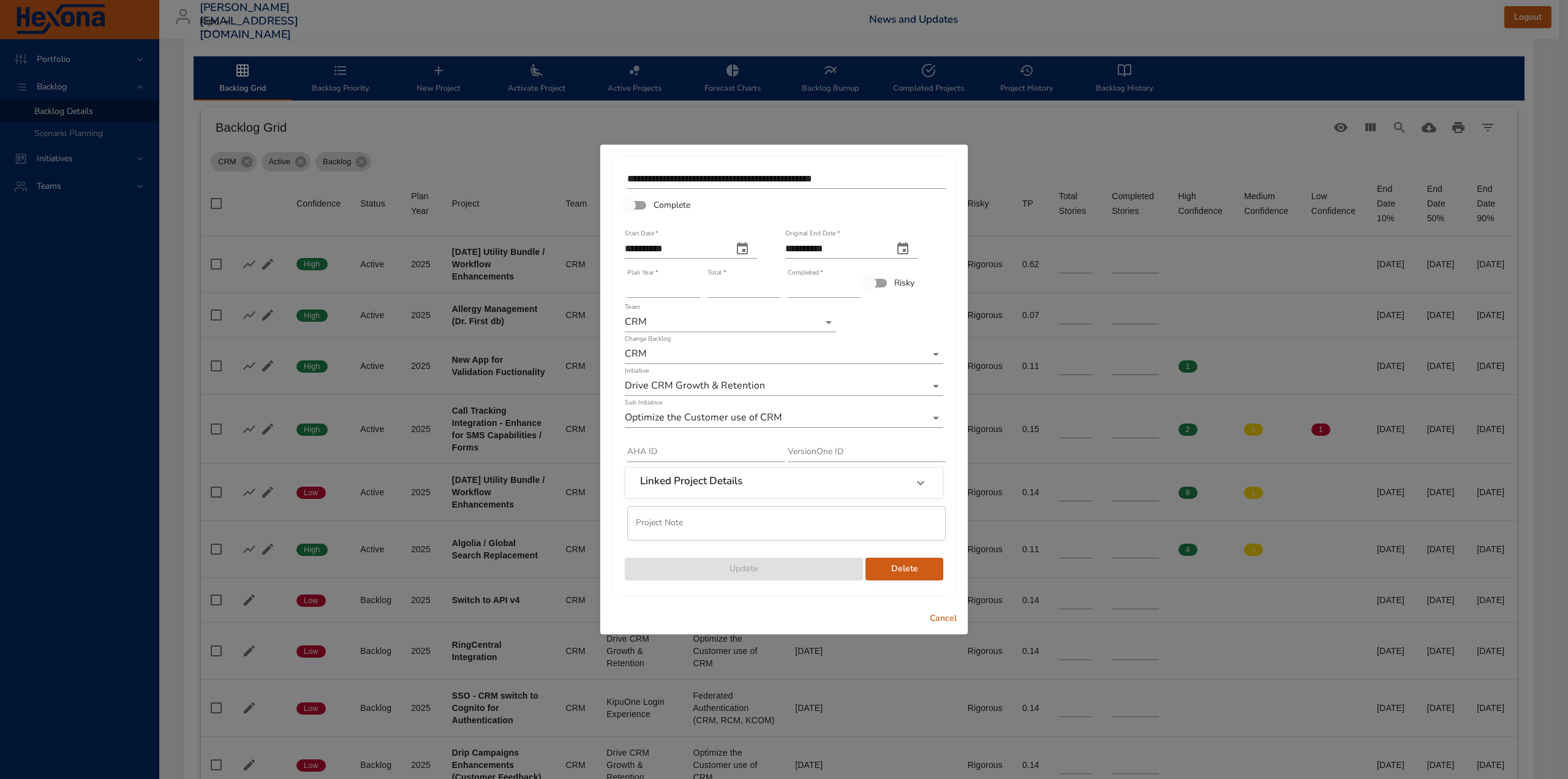
type input "*"
click at [854, 283] on input "*" at bounding box center [824, 288] width 73 height 20
click at [801, 565] on span "Update" at bounding box center [743, 568] width 219 height 15
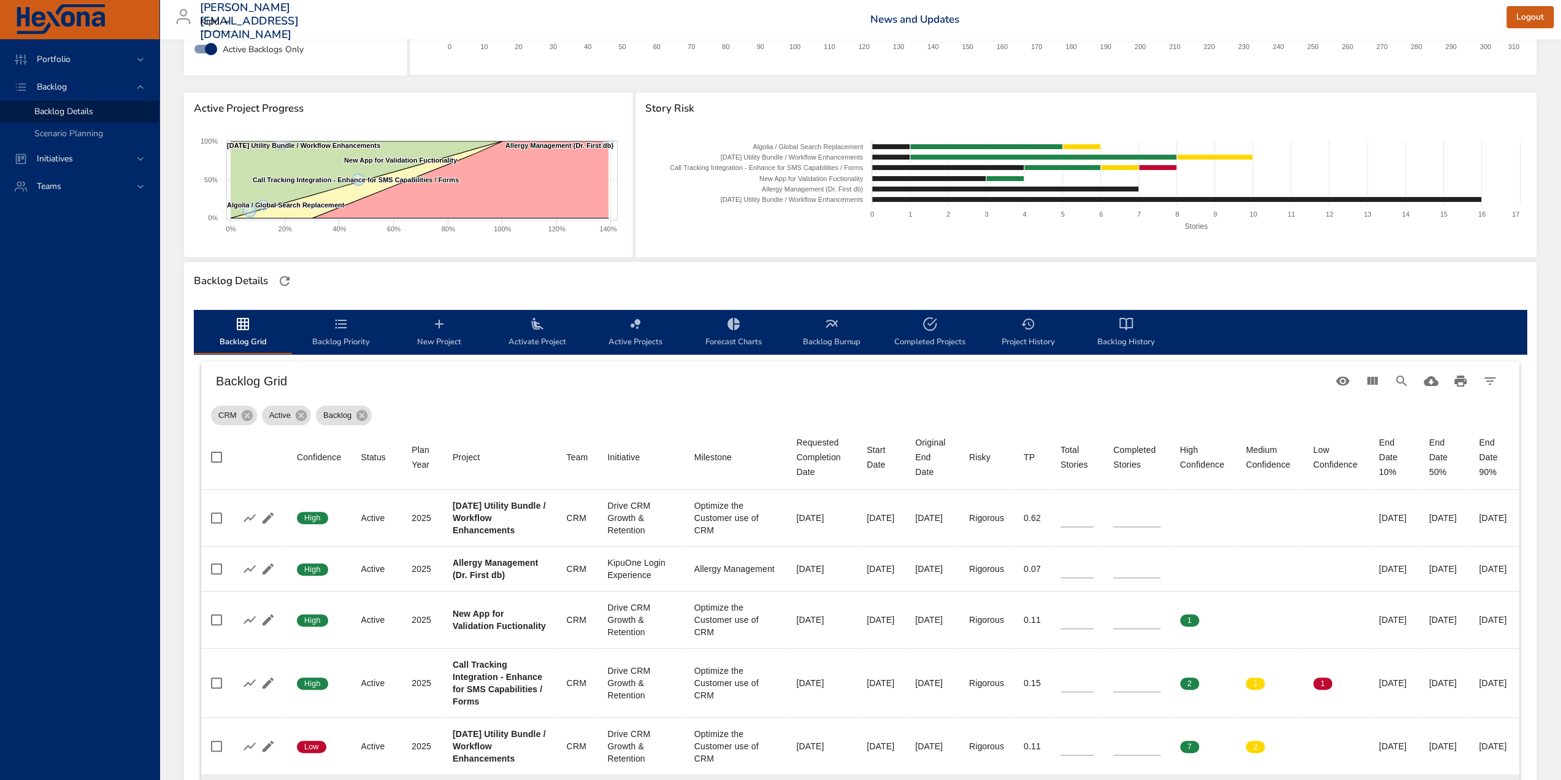
scroll to position [123, 0]
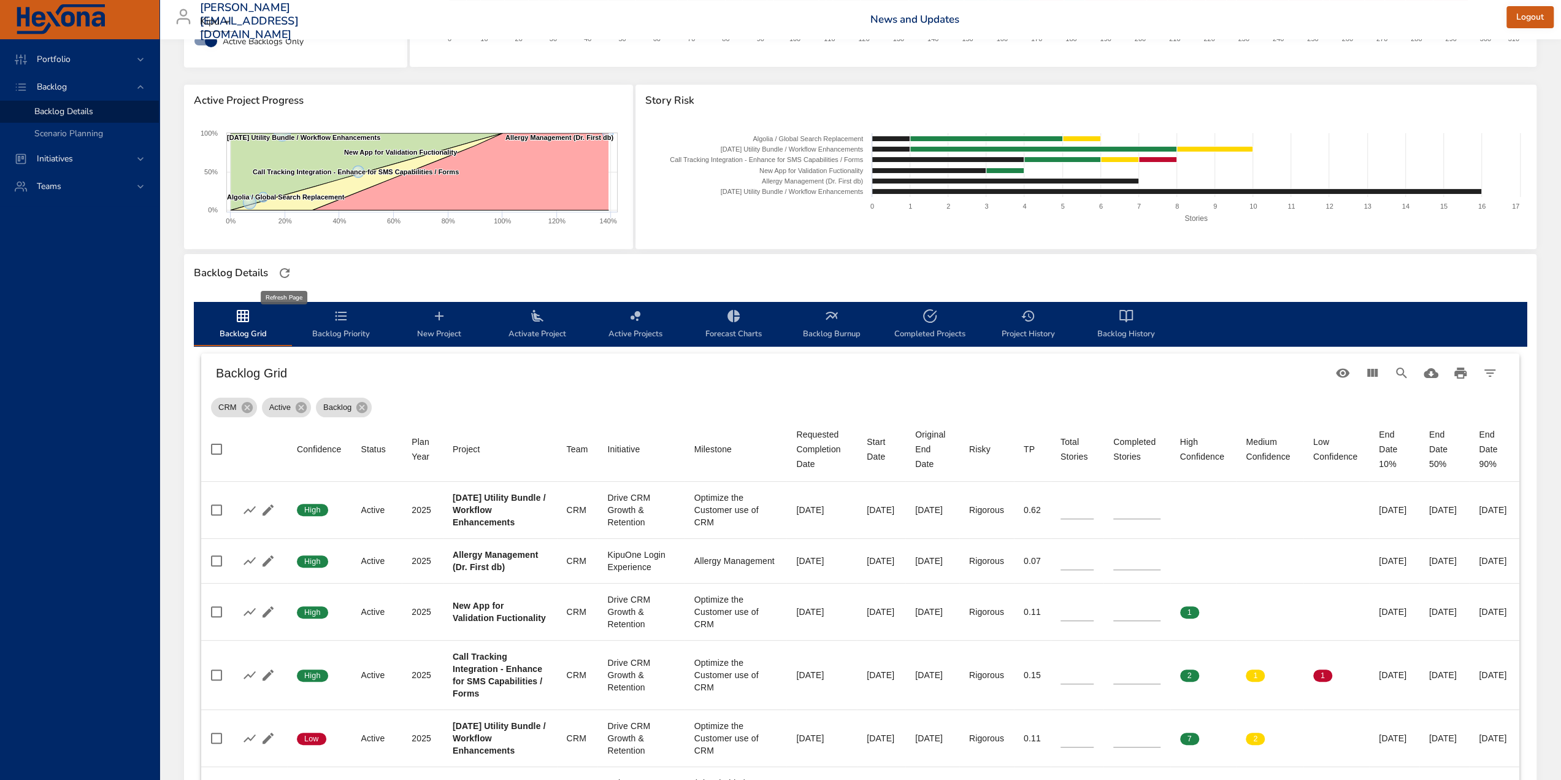
click at [289, 270] on icon "button" at bounding box center [284, 273] width 15 height 15
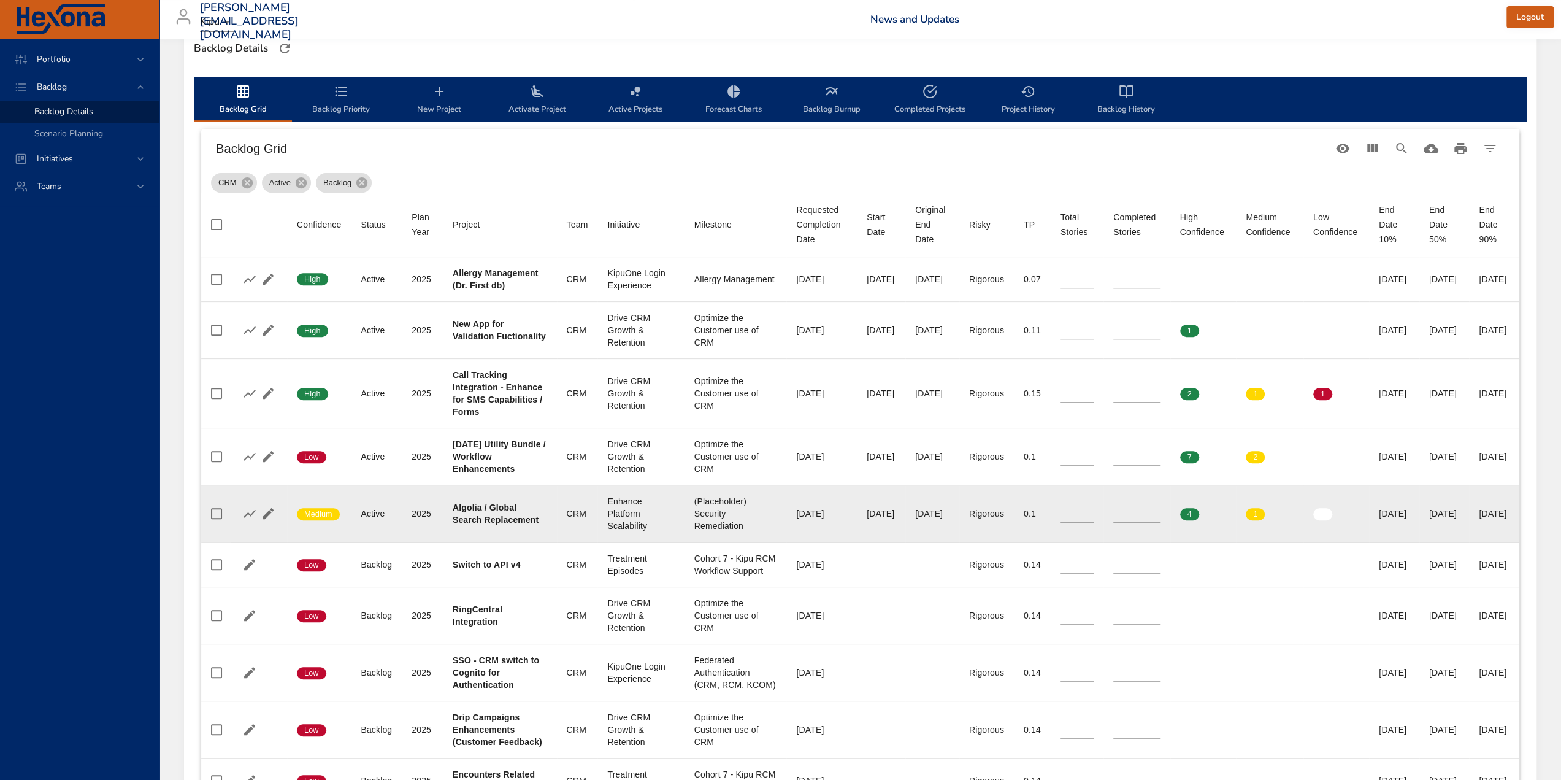
scroll to position [368, 0]
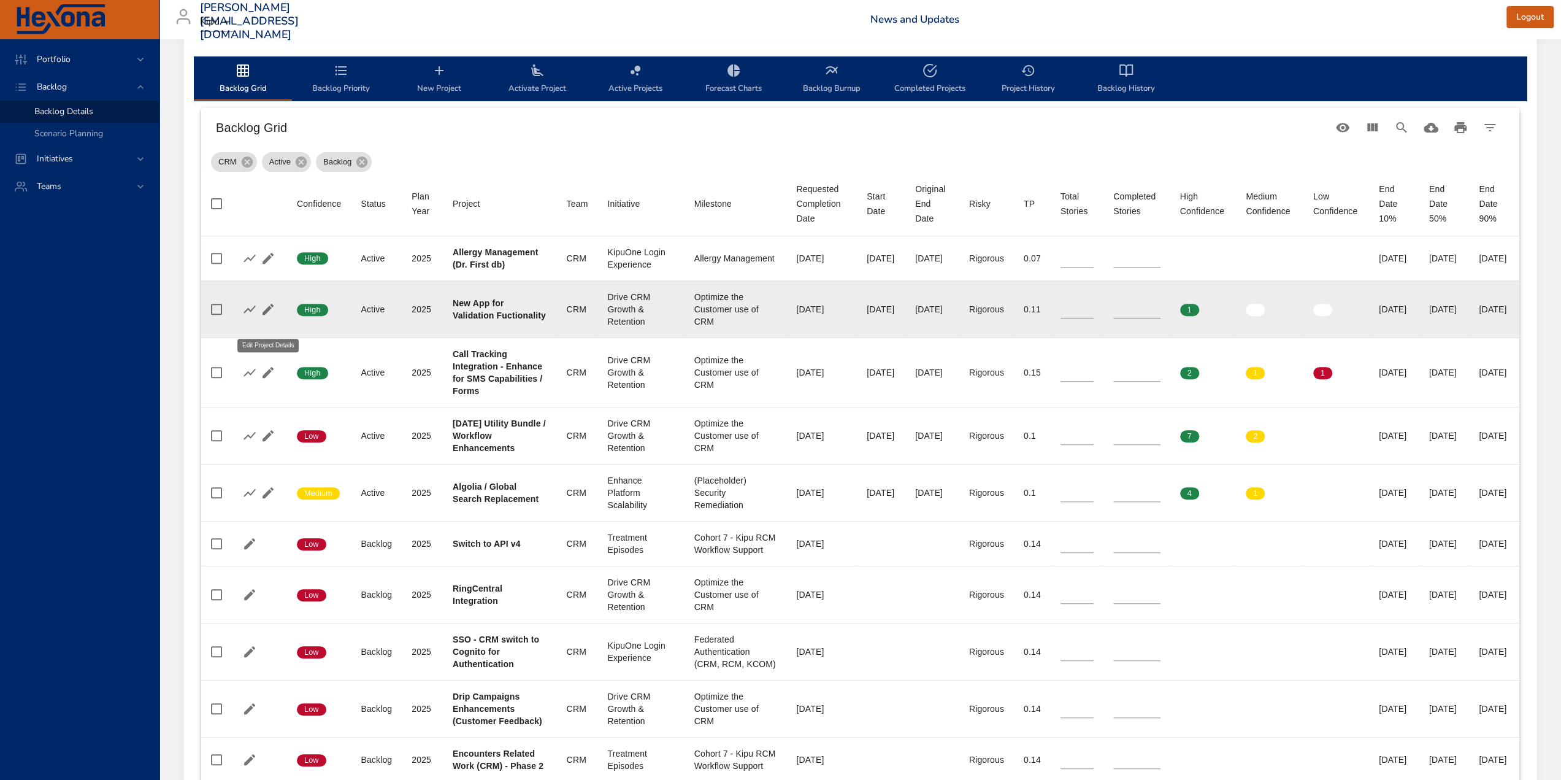
click at [273, 316] on icon "button" at bounding box center [268, 309] width 15 height 15
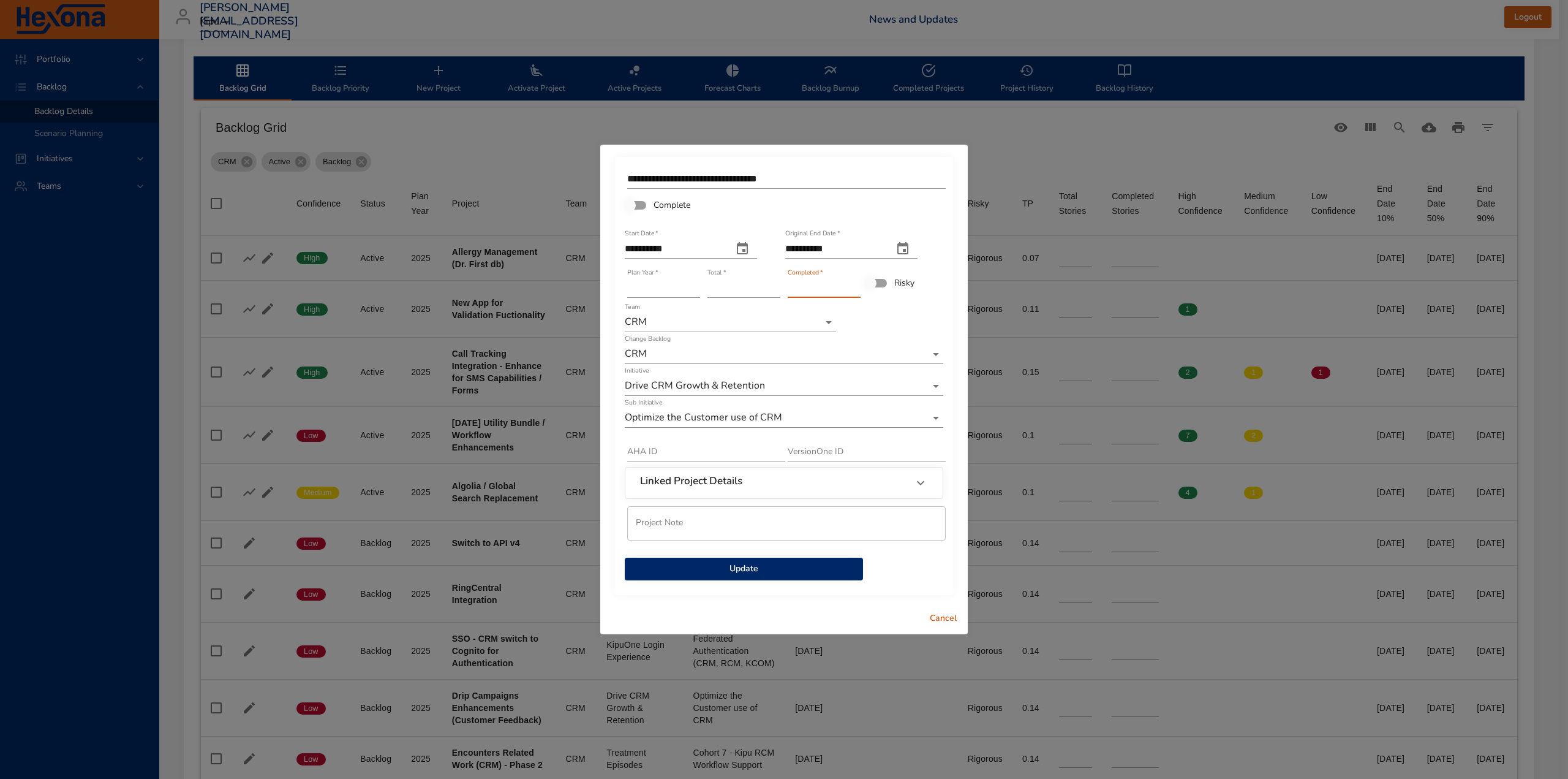
type input "*"
click at [857, 284] on input "*" at bounding box center [824, 288] width 73 height 20
click at [828, 571] on span "Update" at bounding box center [743, 568] width 219 height 15
